Goal: Task Accomplishment & Management: Manage account settings

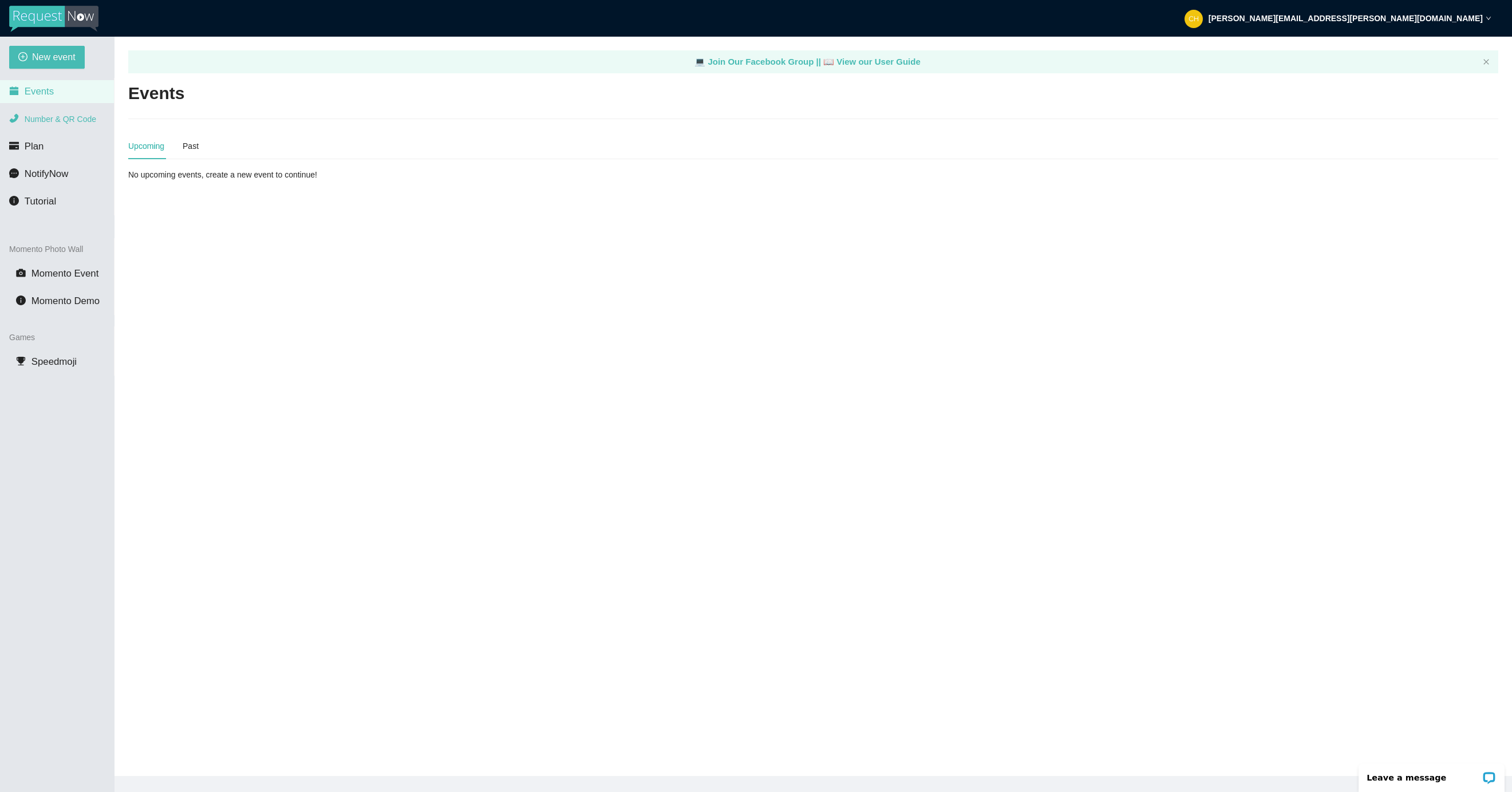
click at [37, 121] on span "Number & QR Code" at bounding box center [60, 119] width 71 height 9
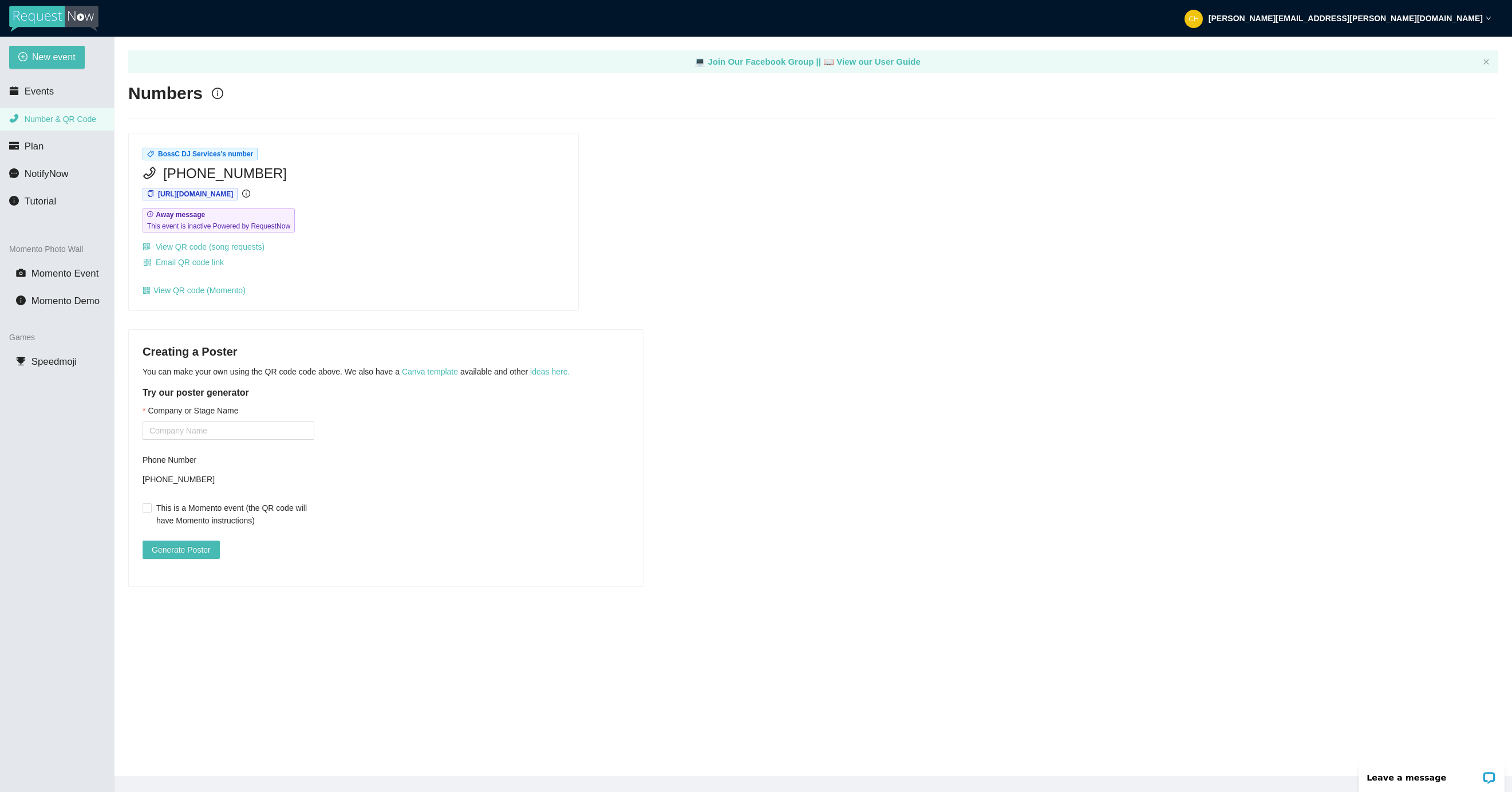
click at [1184, 140] on div "BossC DJ Services's number (508) 657-4962 https://app.requestnow.io/jedgdpr/nex…" at bounding box center [813, 222] width 1379 height 178
click at [1473, 14] on strong "chuck.bosse@djbossc.com" at bounding box center [1346, 18] width 274 height 9
click at [1399, 71] on span "Log out" at bounding box center [1388, 68] width 32 height 11
